Goal: Ask a question

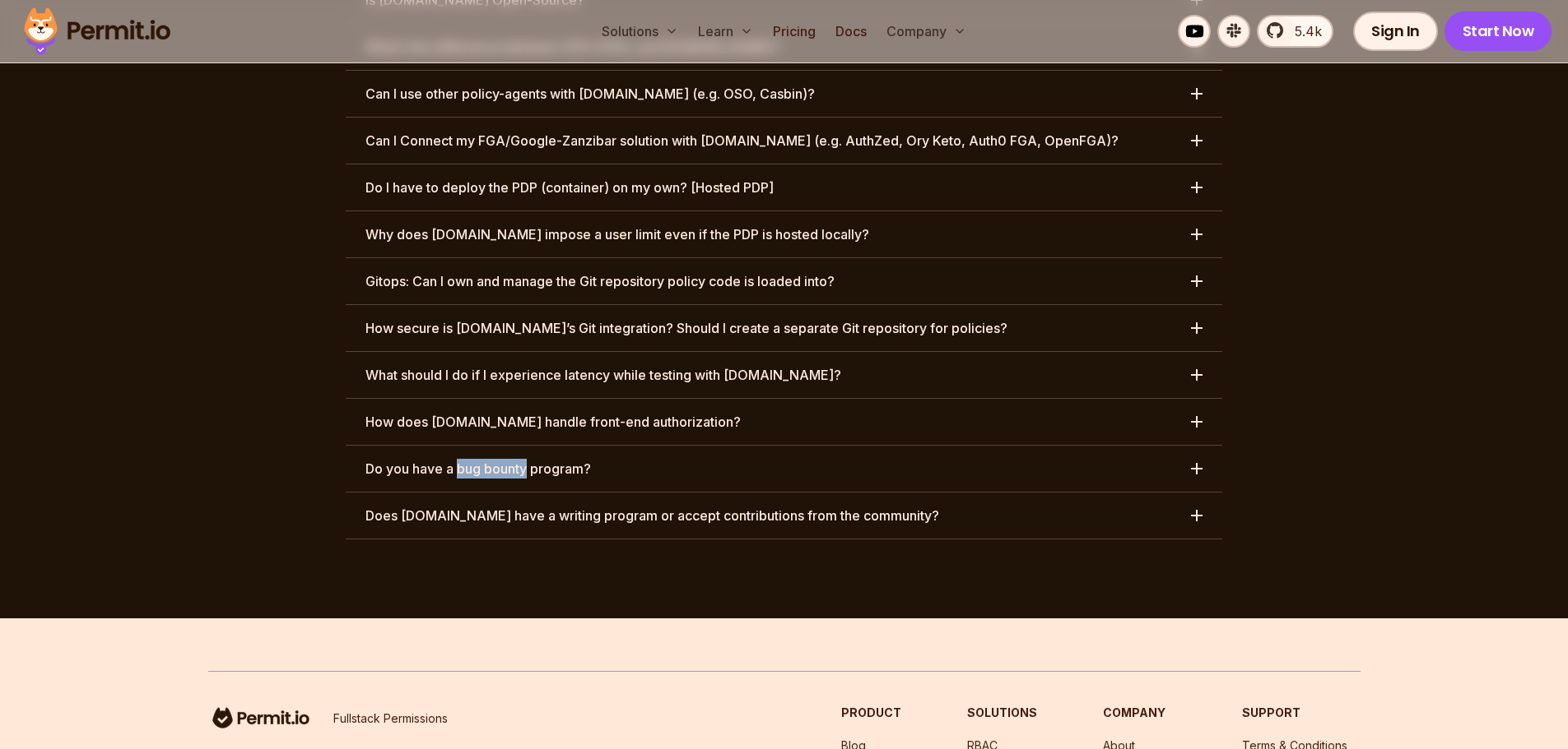
click at [432, 459] on h3 "Do you have a bug bounty program?" at bounding box center [478, 468] width 226 height 19
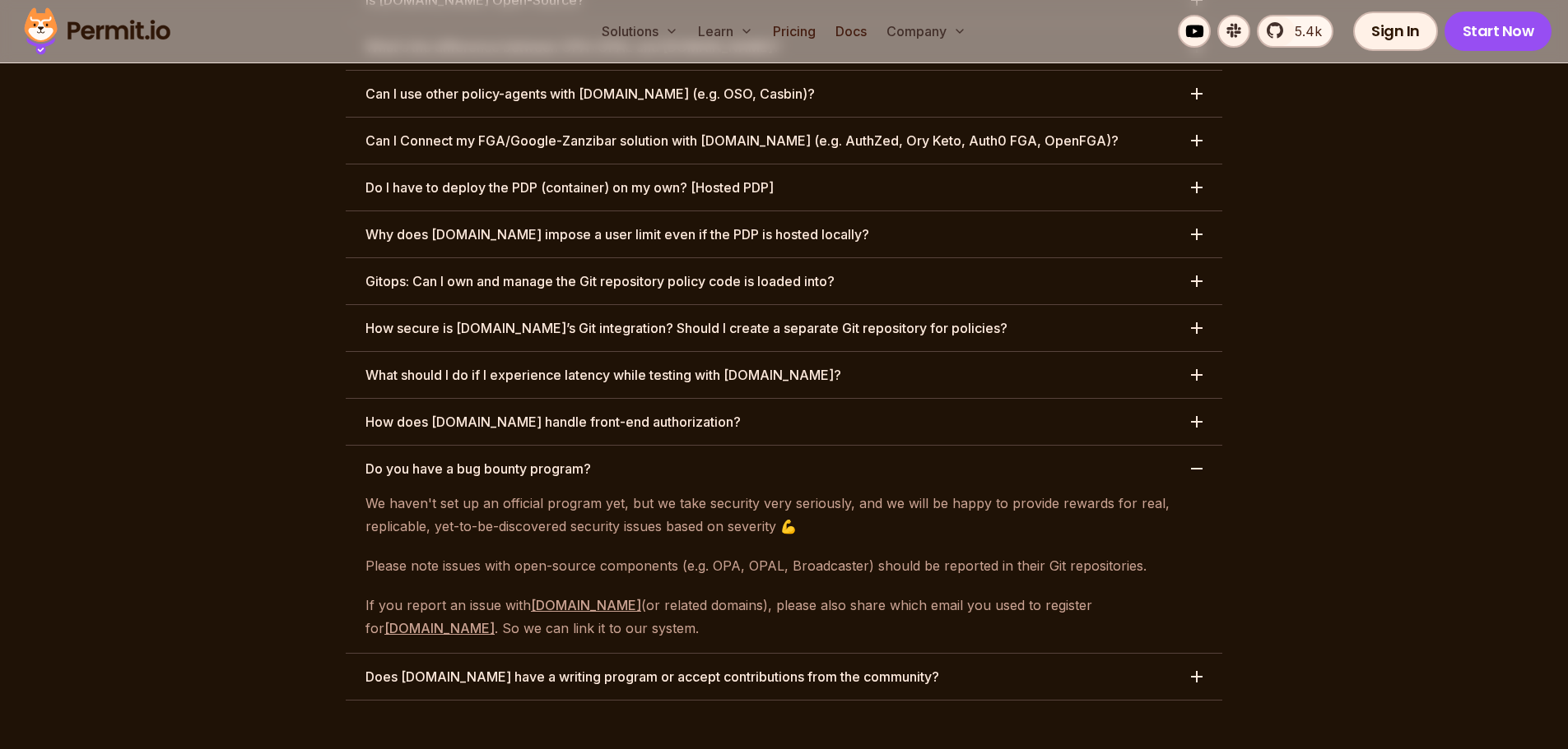
click at [535, 492] on p "We haven't set up an official program yet, but we take security very seriously,…" at bounding box center [784, 514] width 837 height 46
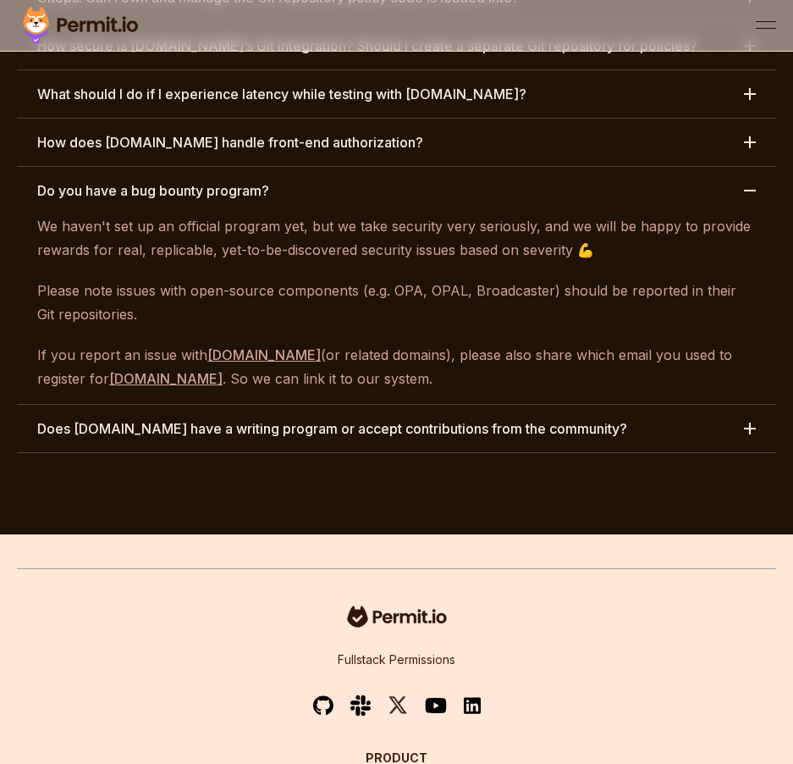
scroll to position [9910, 0]
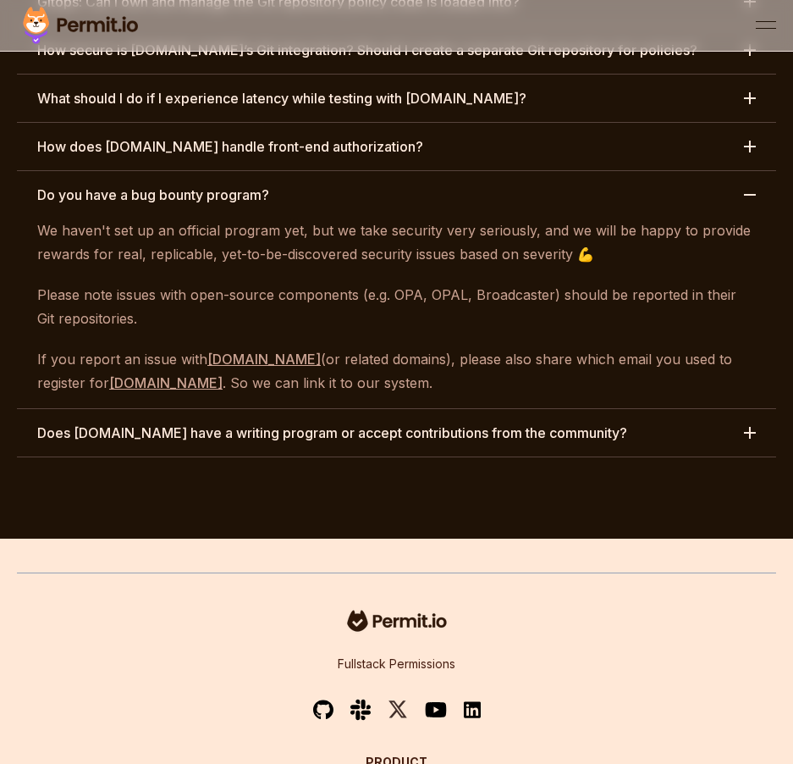
click at [173, 218] on p "We haven't set up an official program yet, but we take security very seriously,…" at bounding box center [396, 241] width 719 height 47
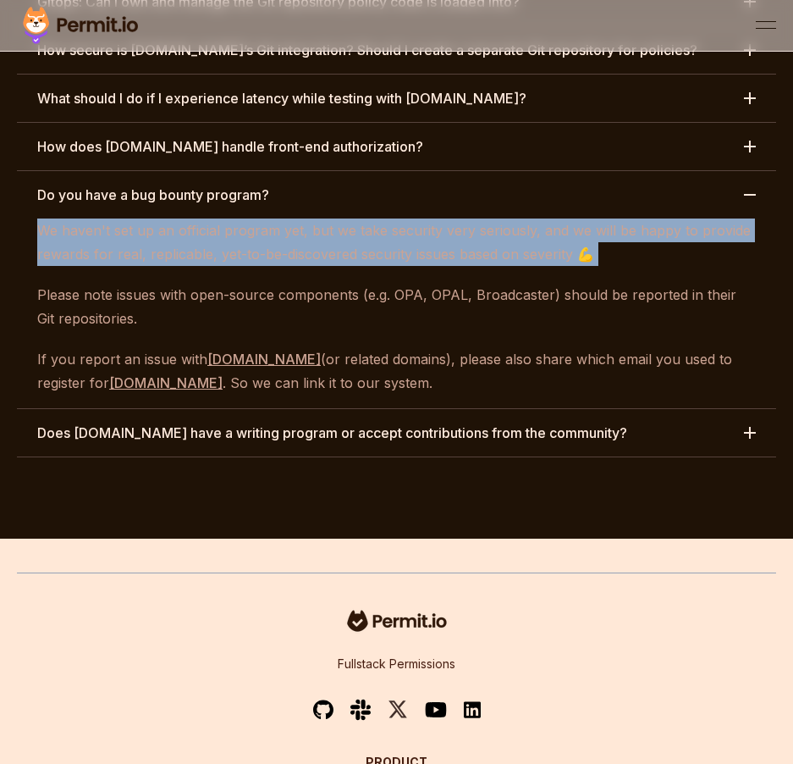
click at [173, 218] on p "We haven't set up an official program yet, but we take security very seriously,…" at bounding box center [396, 241] width 719 height 47
copy p "We haven't set up an official program yet, but we take security very seriously,…"
click at [179, 171] on button "Do you have a bug bounty program?" at bounding box center [396, 194] width 759 height 47
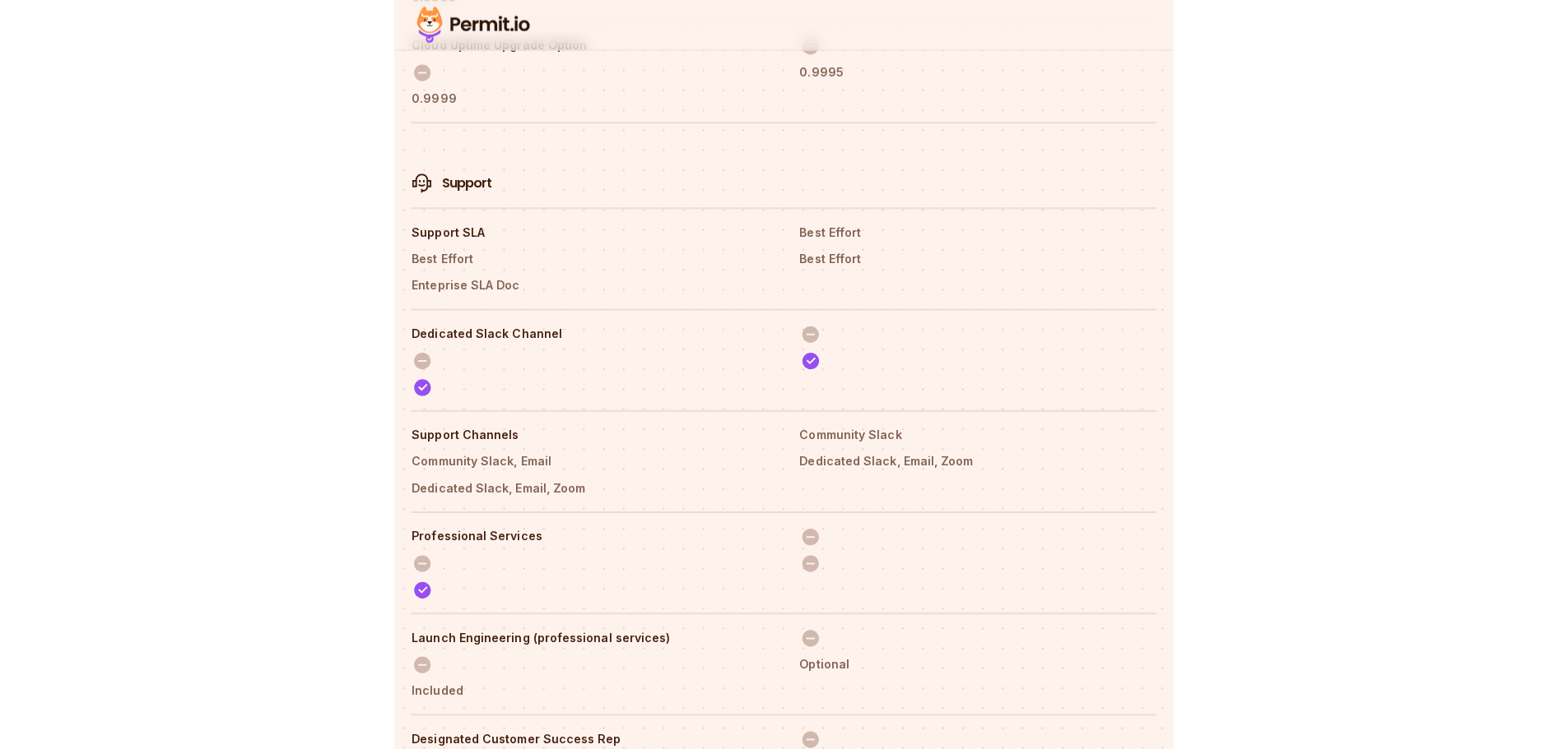
scroll to position [8460, 0]
